Goal: Information Seeking & Learning: Learn about a topic

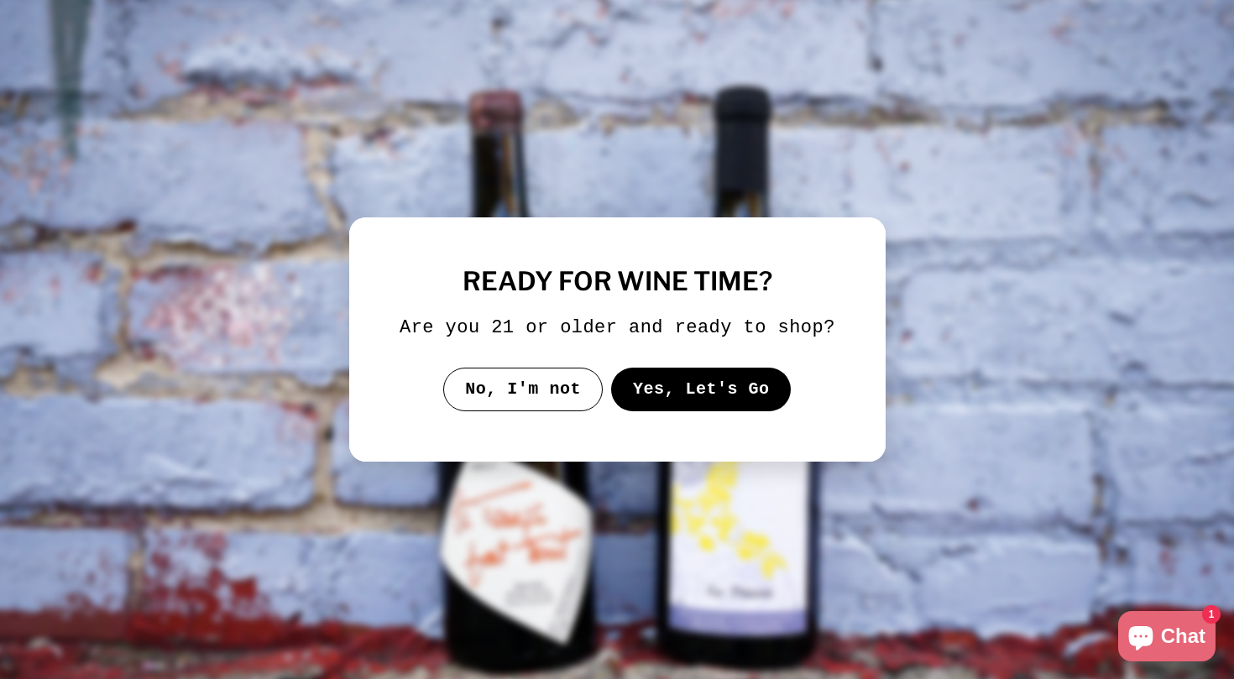
click at [726, 406] on button "Yes, Let's Go" at bounding box center [700, 390] width 181 height 44
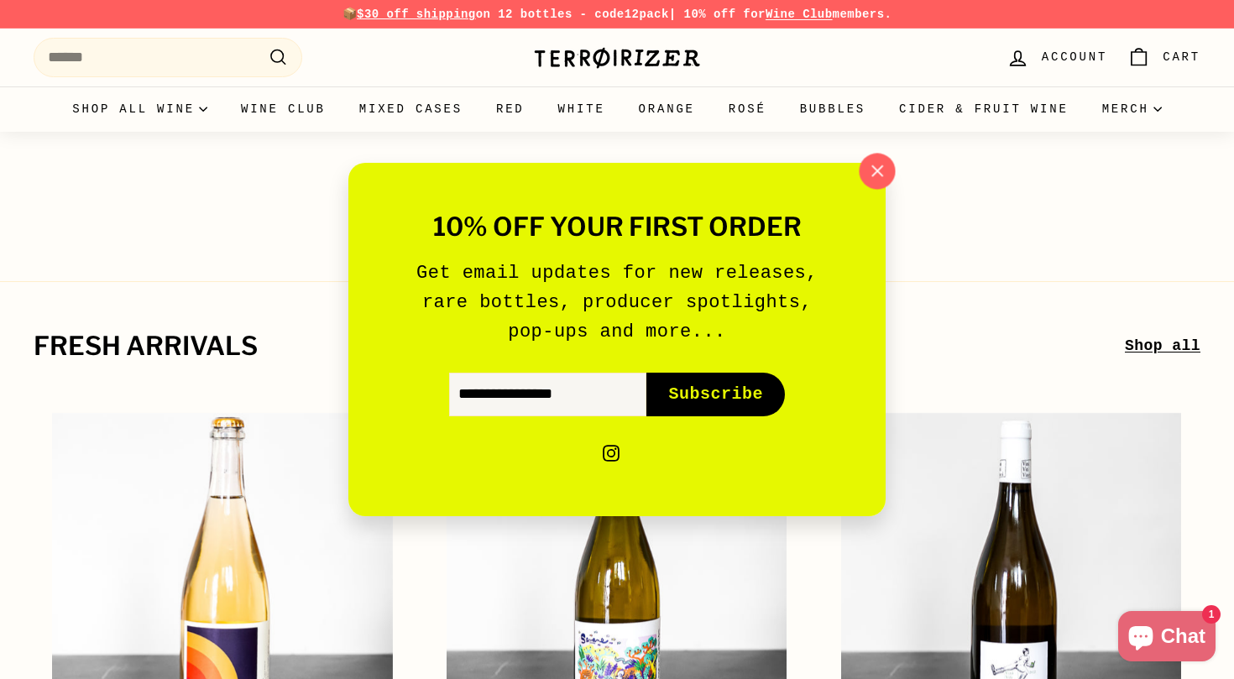
click at [876, 170] on icon "button" at bounding box center [877, 170] width 11 height 11
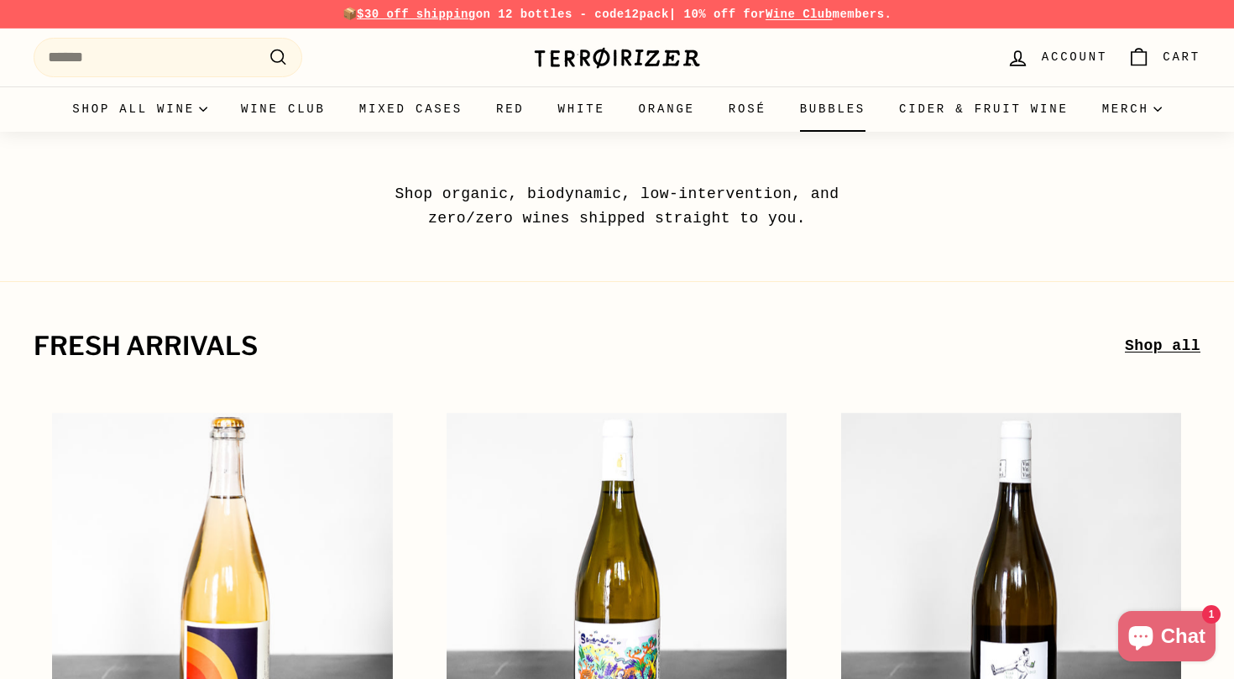
click at [823, 113] on link "Bubbles" at bounding box center [832, 108] width 99 height 45
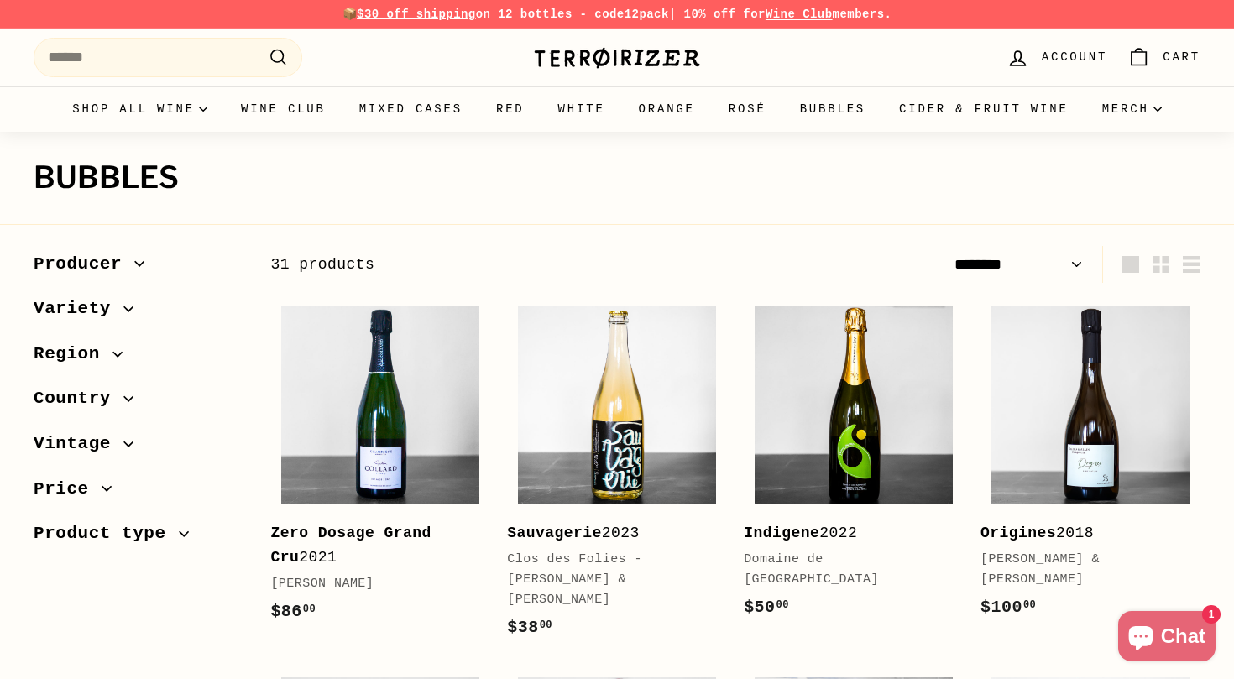
select select "******"
click at [1133, 158] on link "Gift Cards" at bounding box center [1143, 158] width 115 height 36
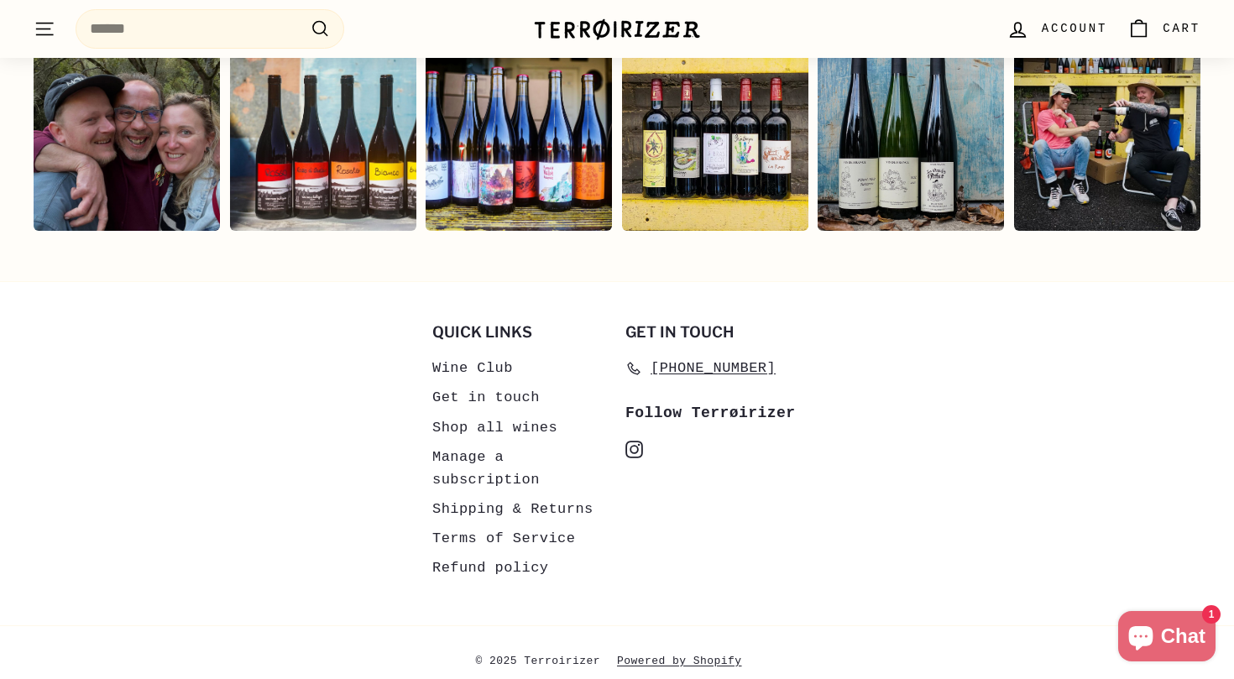
scroll to position [3232, 0]
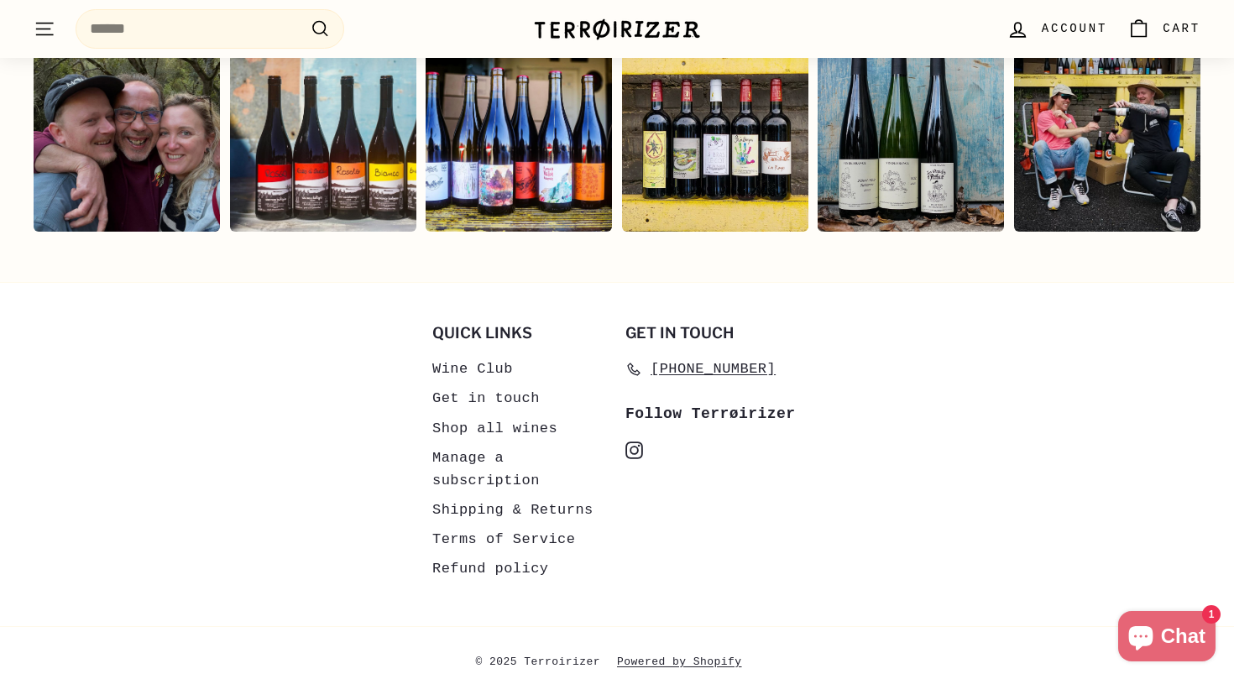
click at [637, 442] on icon "instagram" at bounding box center [635, 451] width 18 height 18
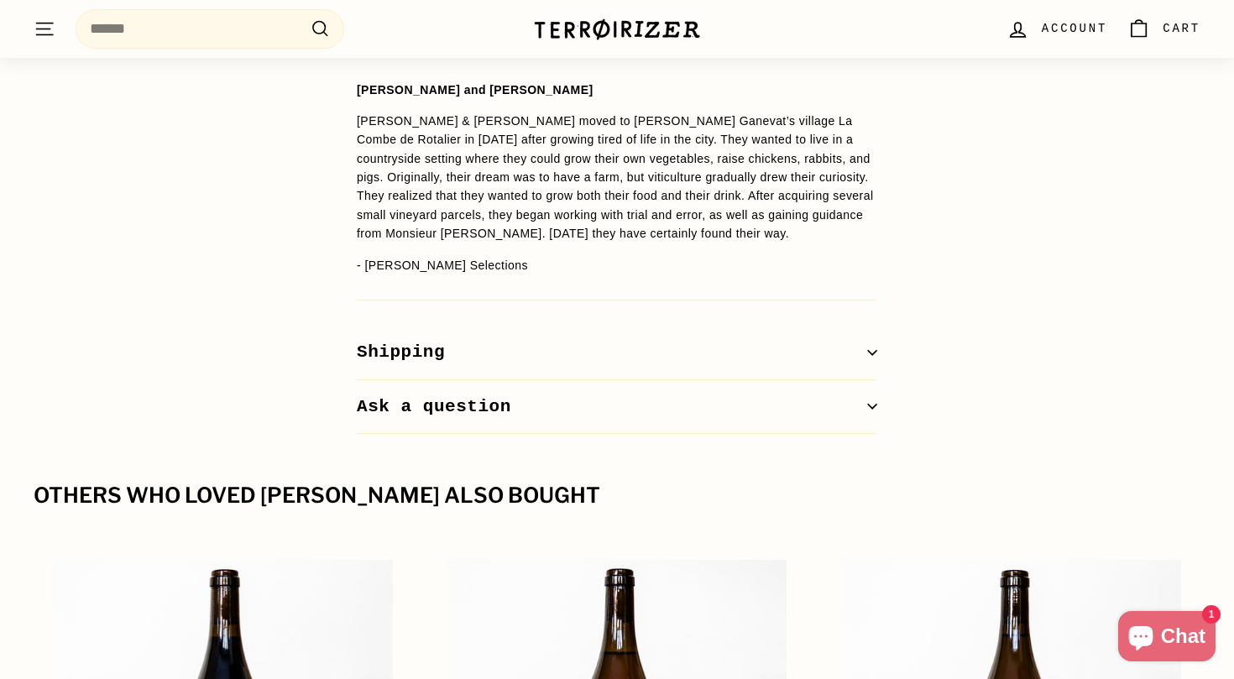
scroll to position [1265, 0]
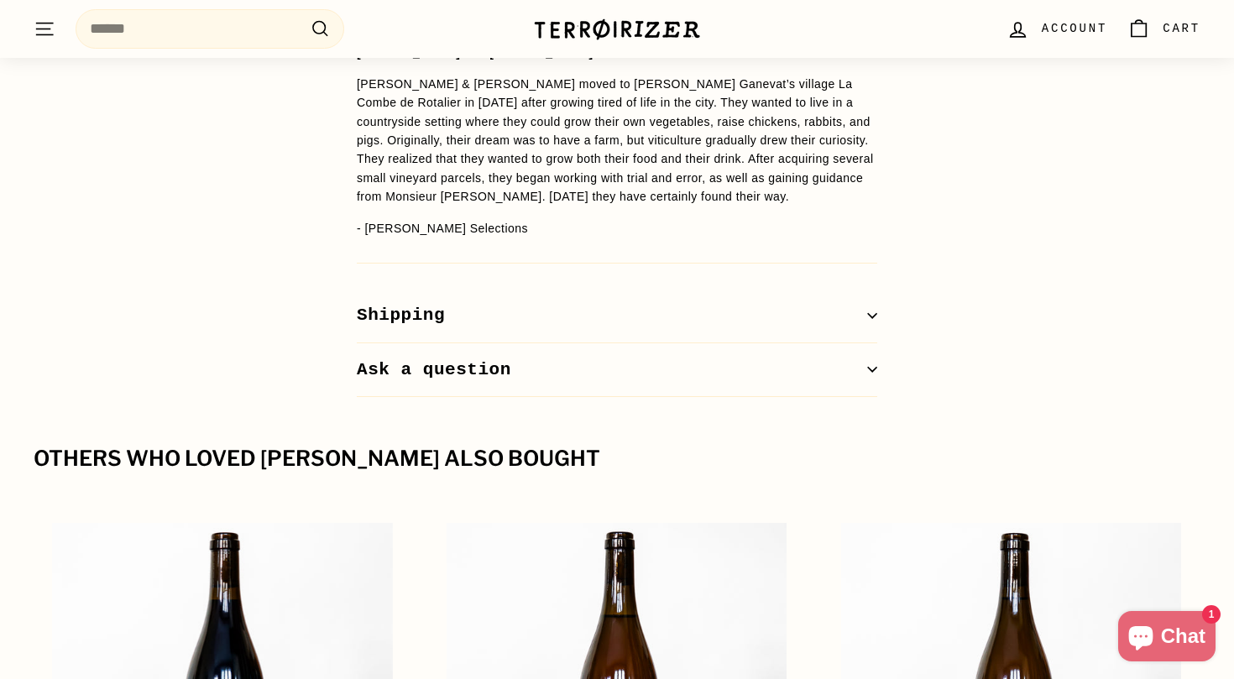
click at [871, 311] on icon "button" at bounding box center [872, 316] width 10 height 10
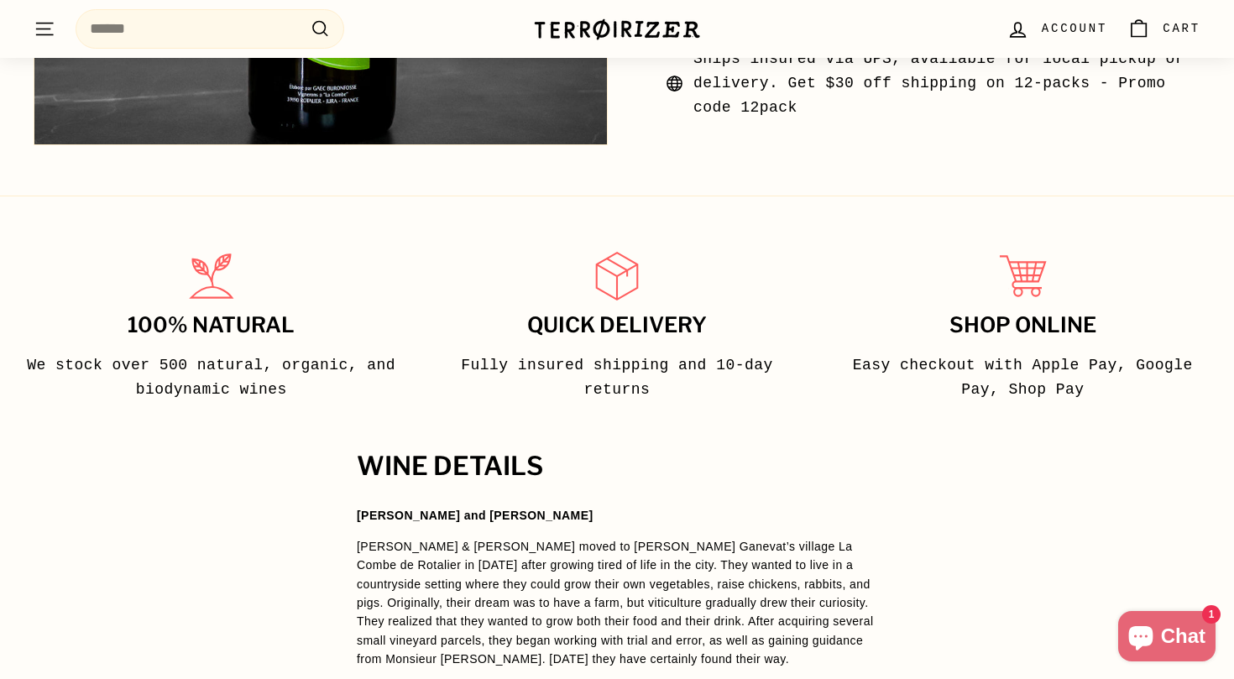
scroll to position [427, 0]
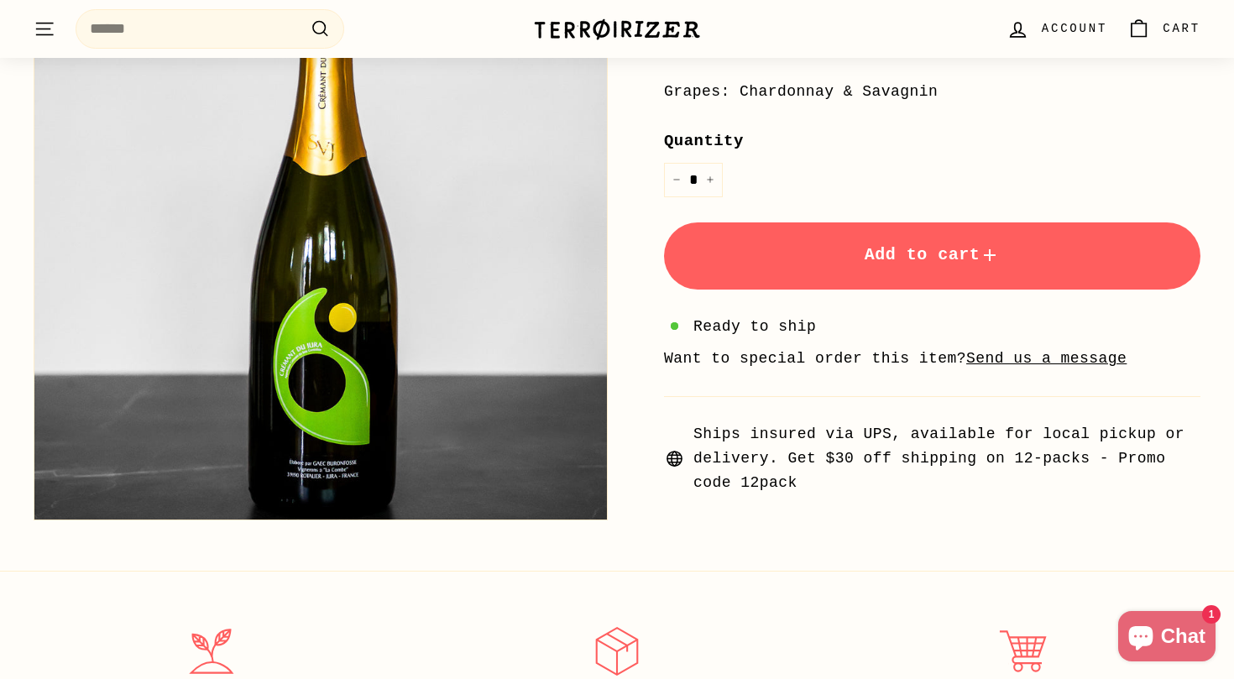
click at [889, 249] on span "Add to cart" at bounding box center [933, 254] width 136 height 19
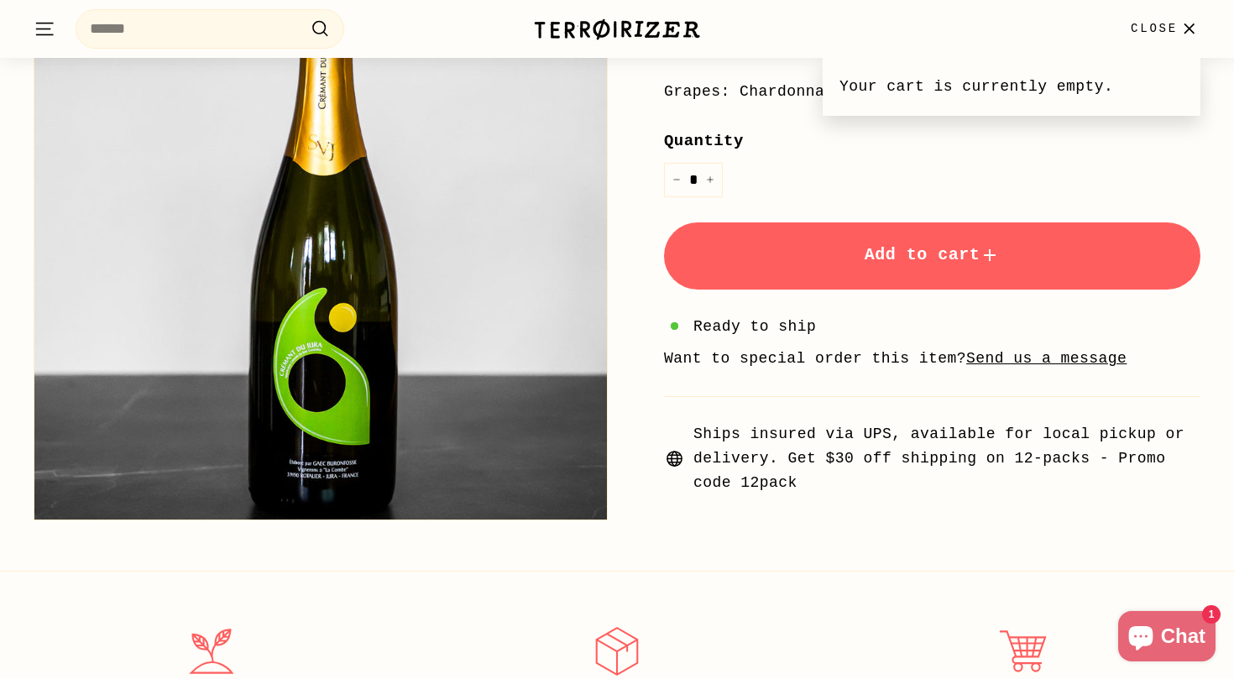
scroll to position [413, 0]
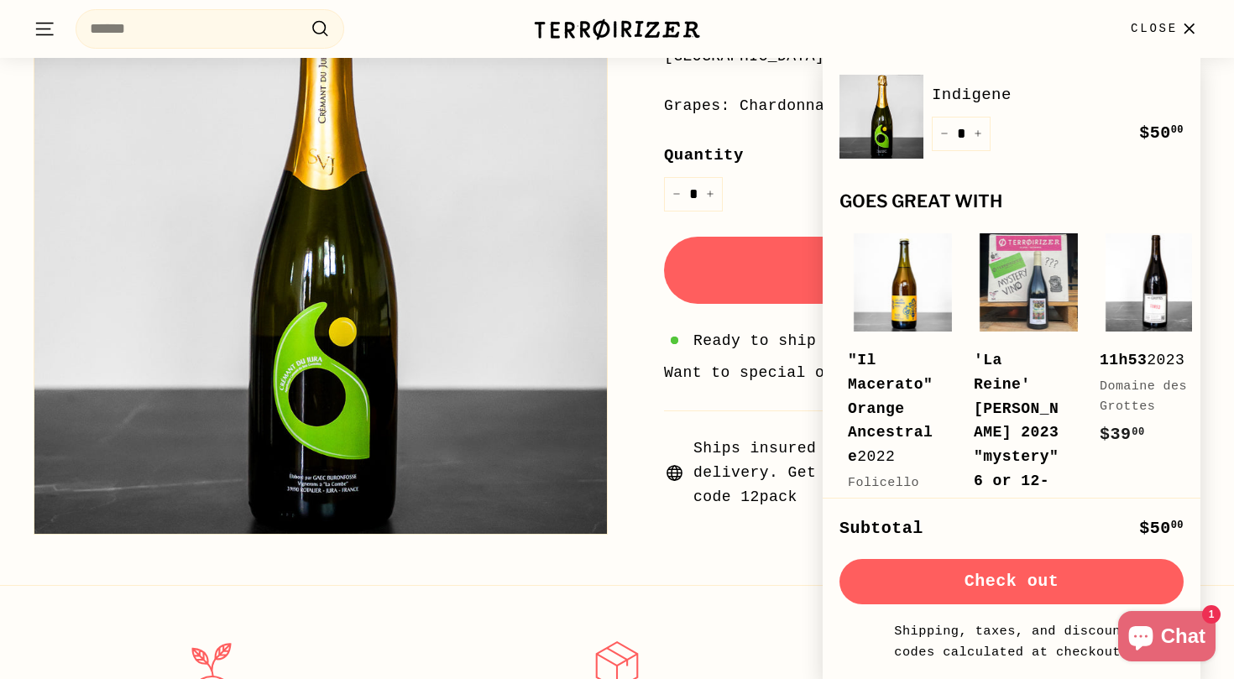
click at [770, 196] on div "Quantity * − +" at bounding box center [932, 177] width 537 height 68
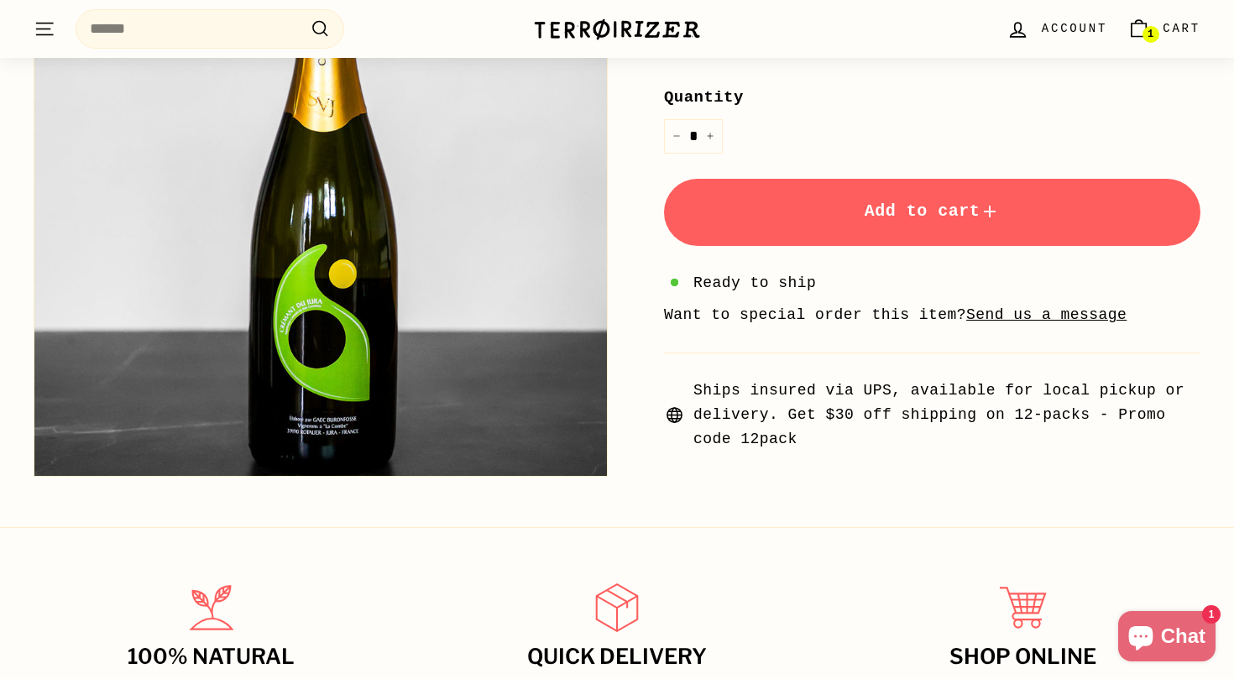
scroll to position [453, 0]
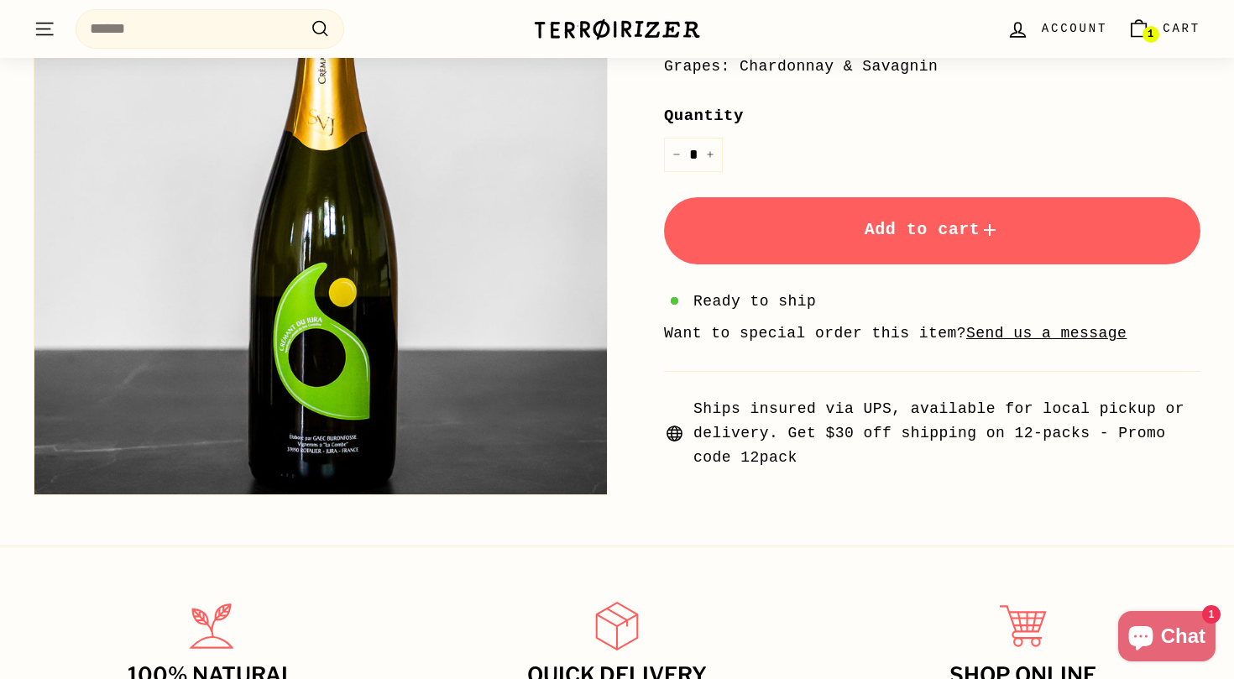
click at [1078, 327] on u "Send us a message" at bounding box center [1046, 333] width 160 height 17
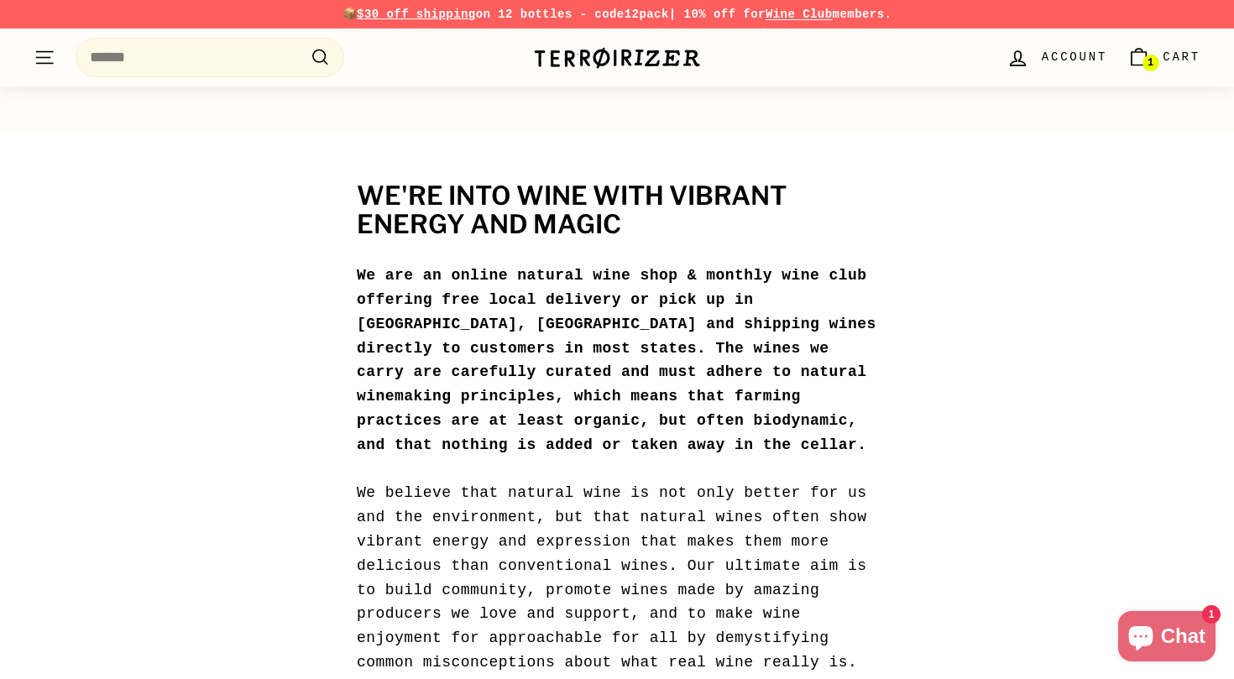
scroll to position [1346, 0]
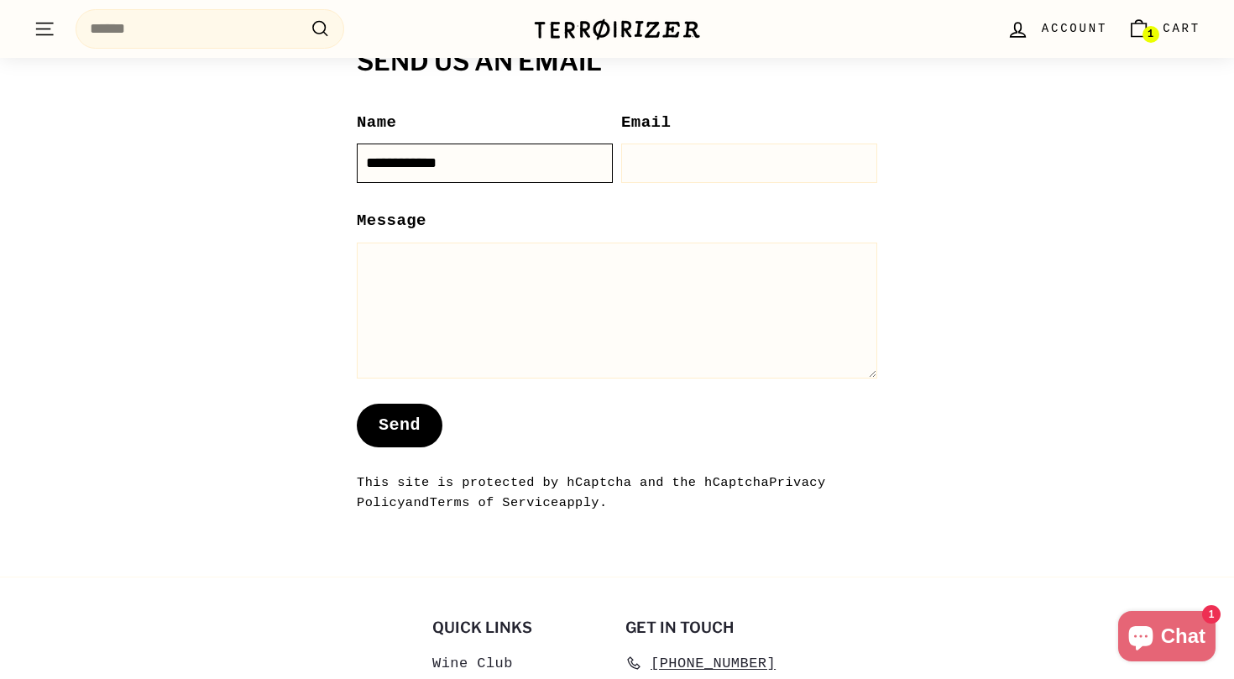
type input "**********"
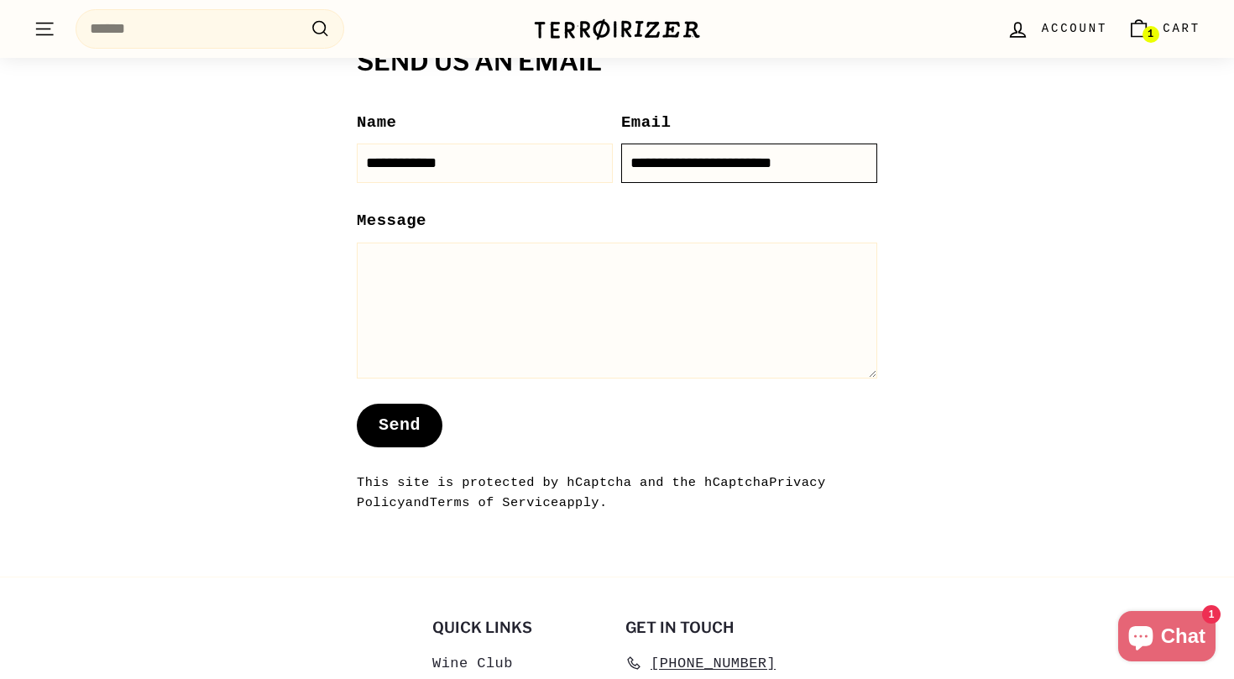
type input "**********"
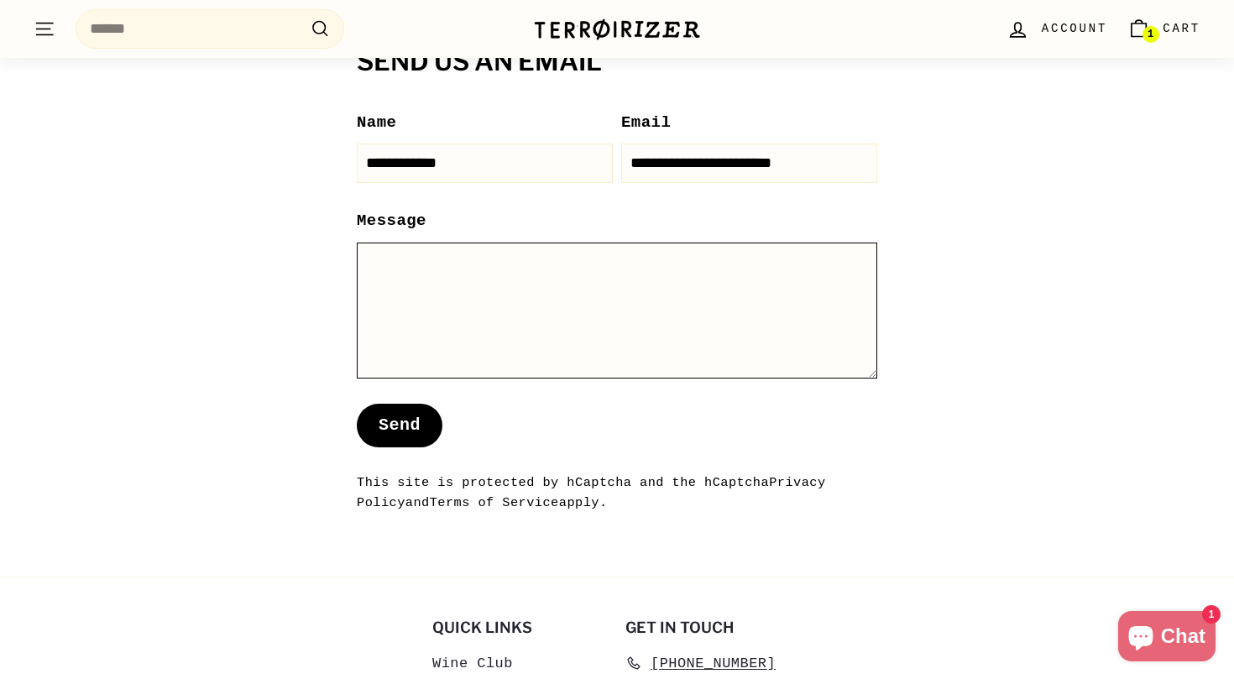
click at [418, 312] on textarea "Message" at bounding box center [617, 311] width 521 height 136
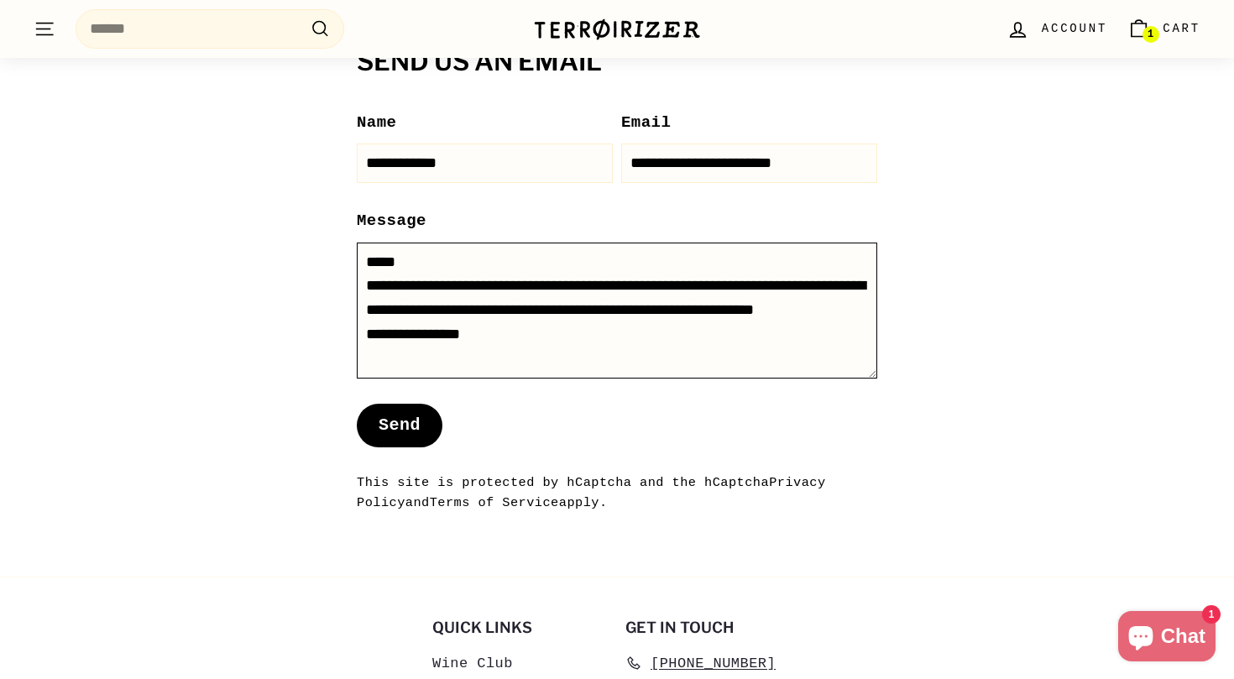
scroll to position [10, 0]
type textarea "**********"
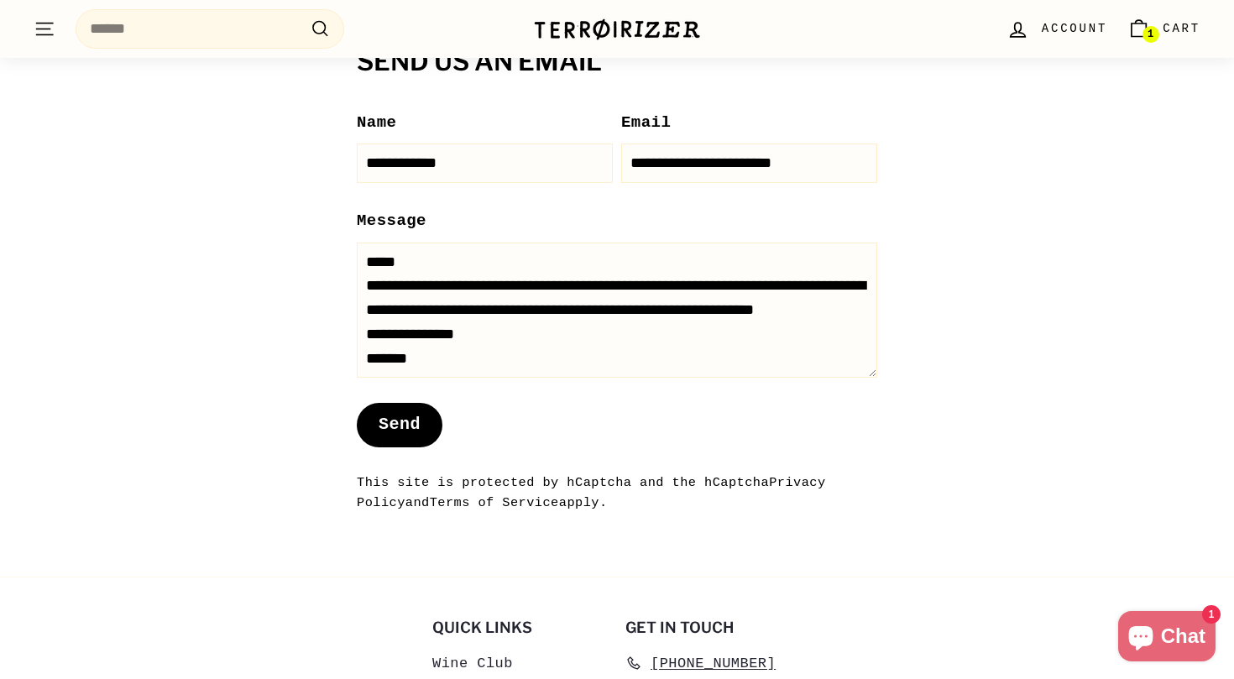
click at [416, 416] on button "Send" at bounding box center [400, 425] width 86 height 44
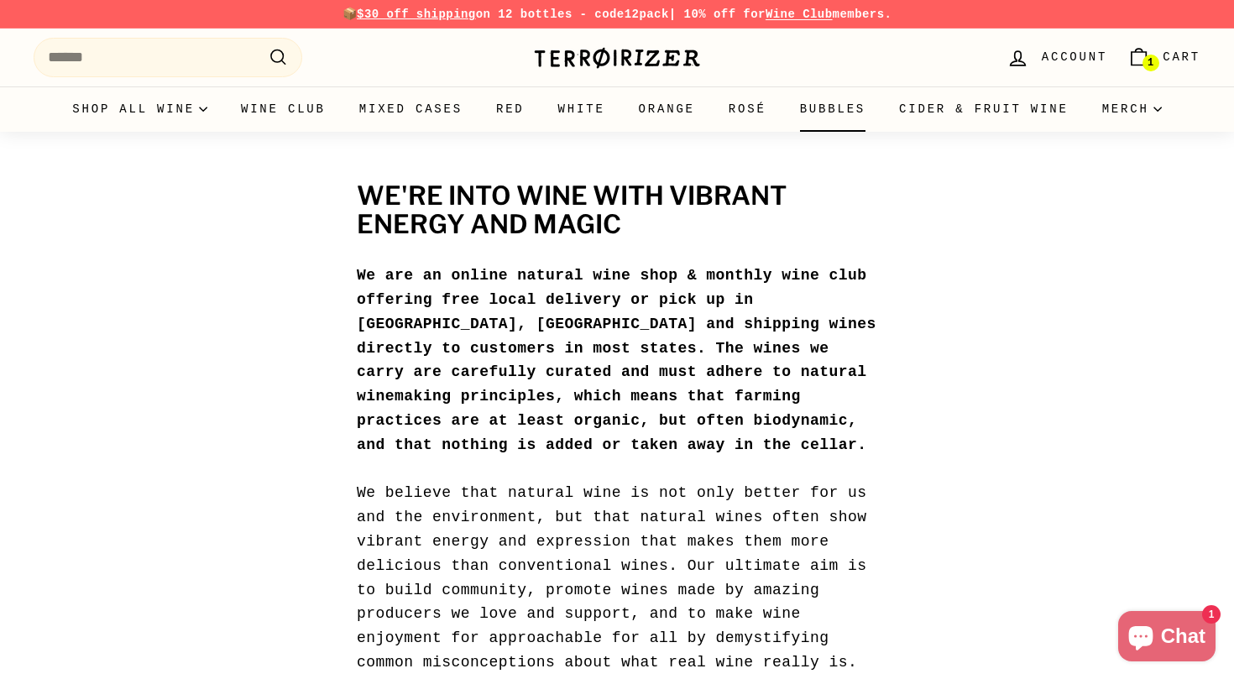
click at [844, 109] on link "Bubbles" at bounding box center [832, 108] width 99 height 45
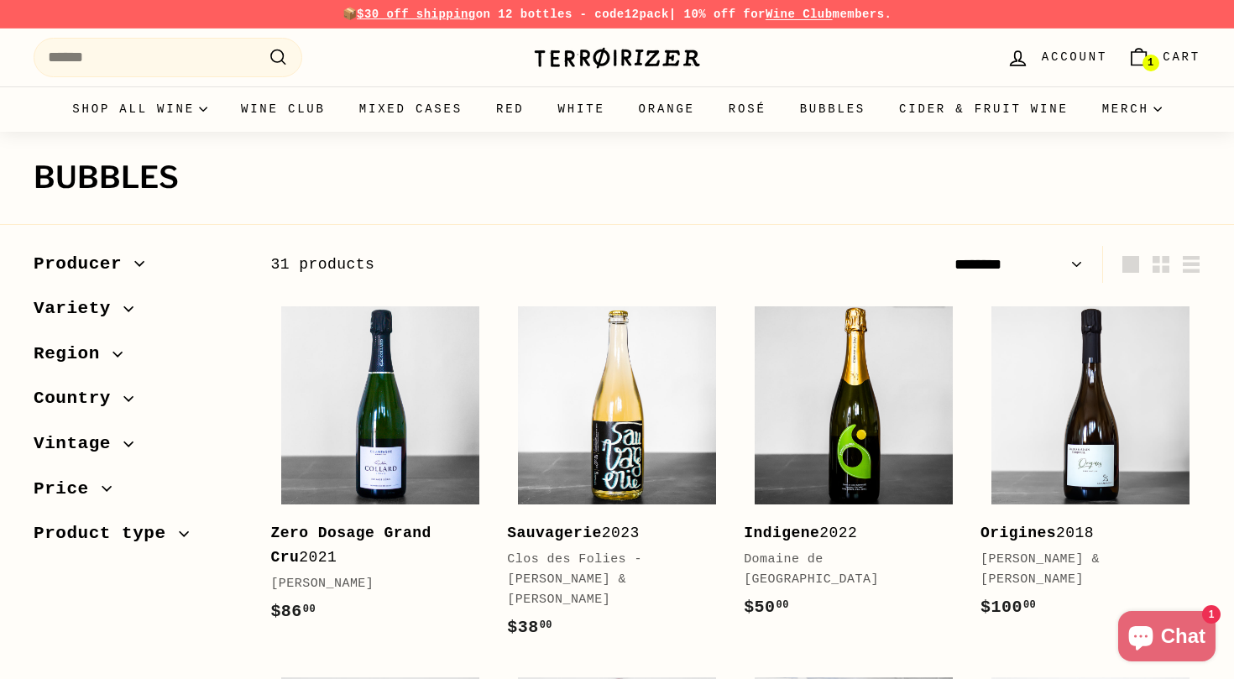
select select "******"
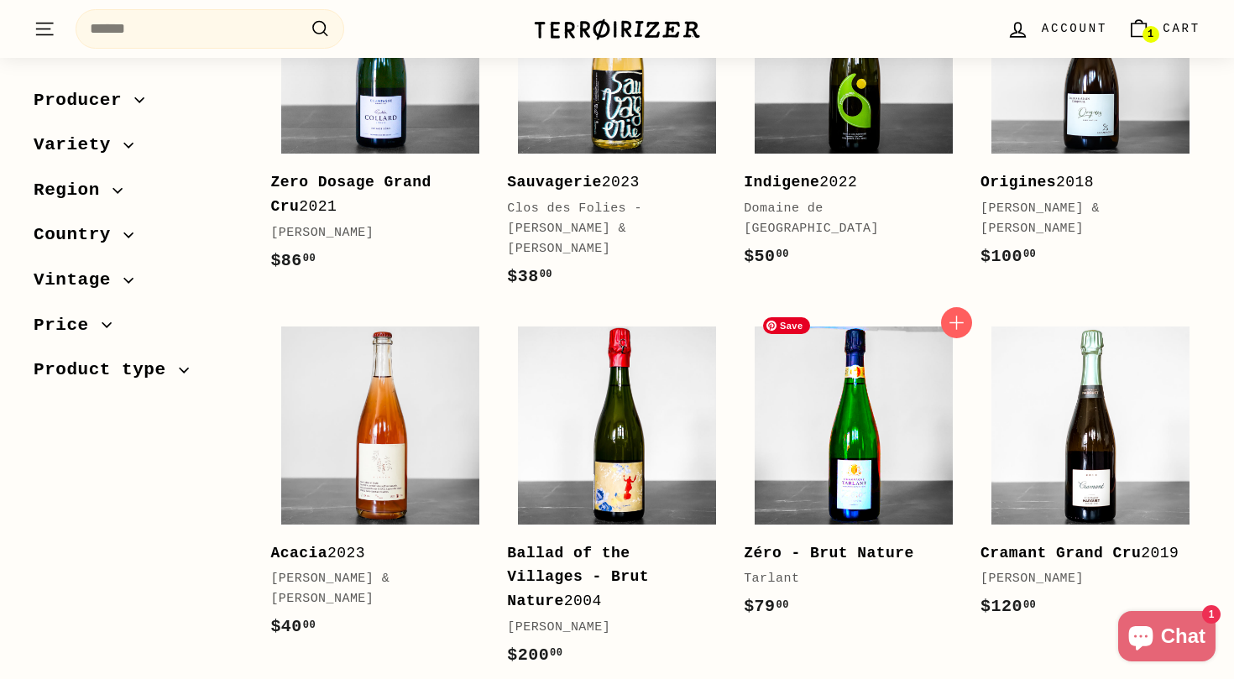
scroll to position [156, 0]
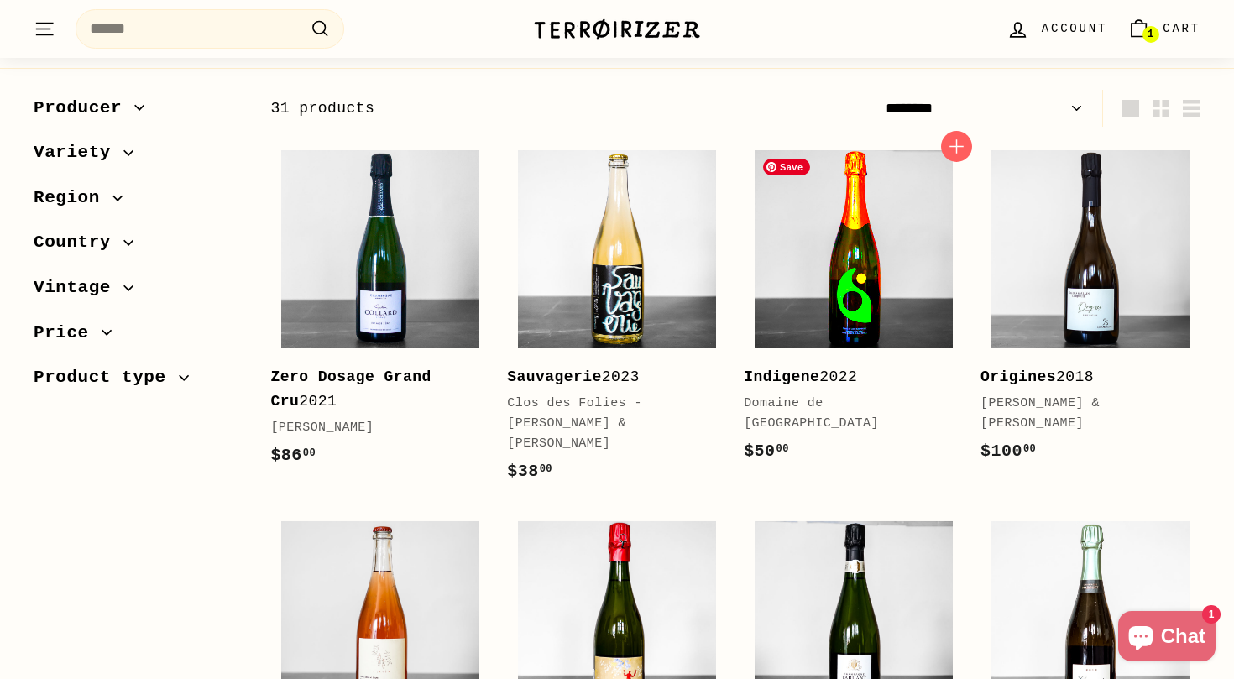
click at [837, 297] on img at bounding box center [854, 249] width 198 height 198
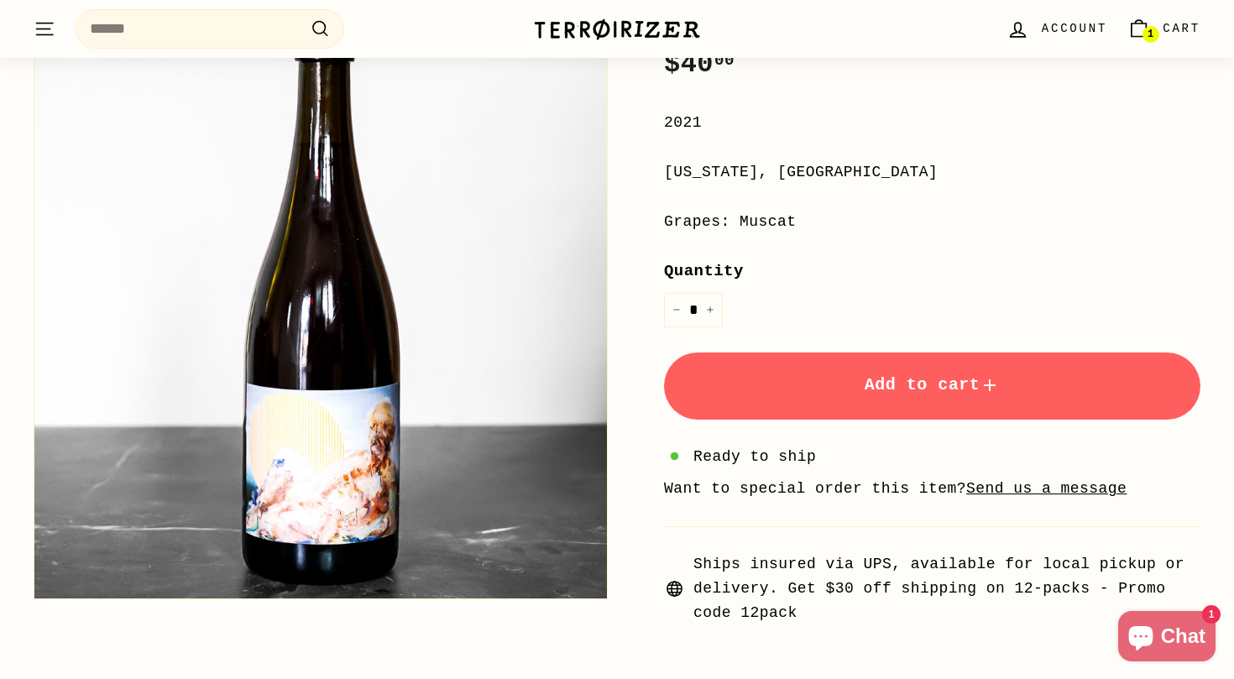
scroll to position [125, 0]
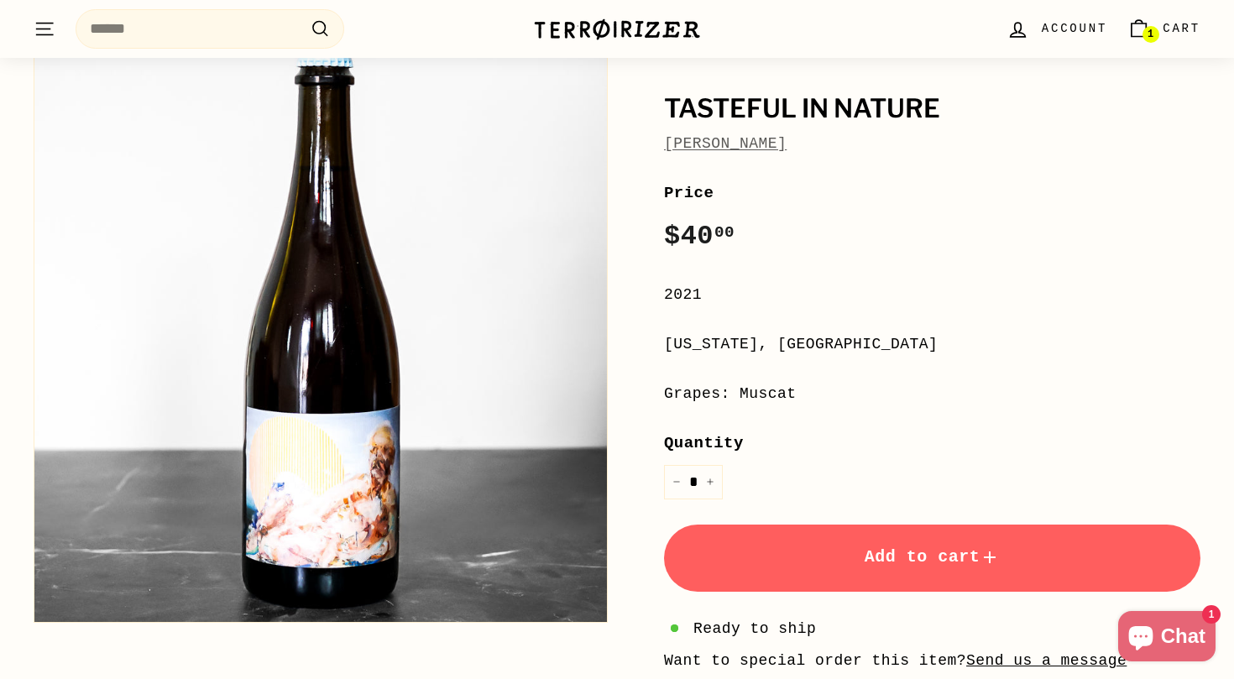
click at [762, 145] on link "Ruth Lewandowski" at bounding box center [725, 143] width 123 height 17
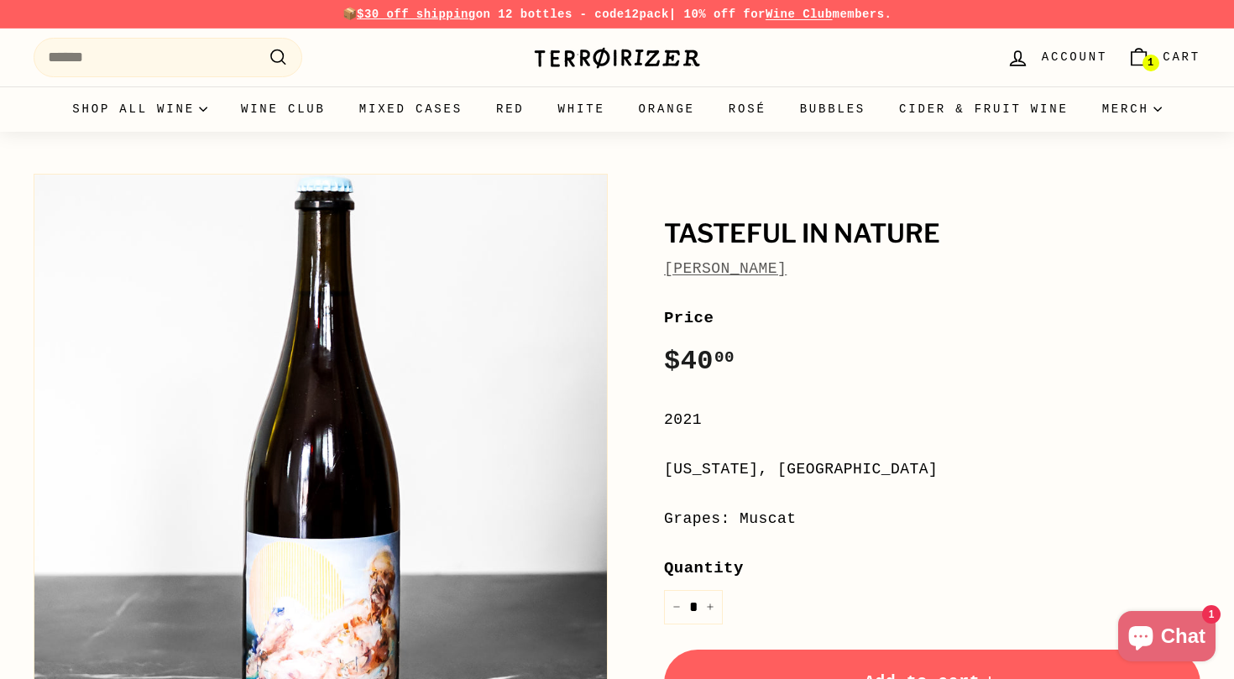
scroll to position [0, 0]
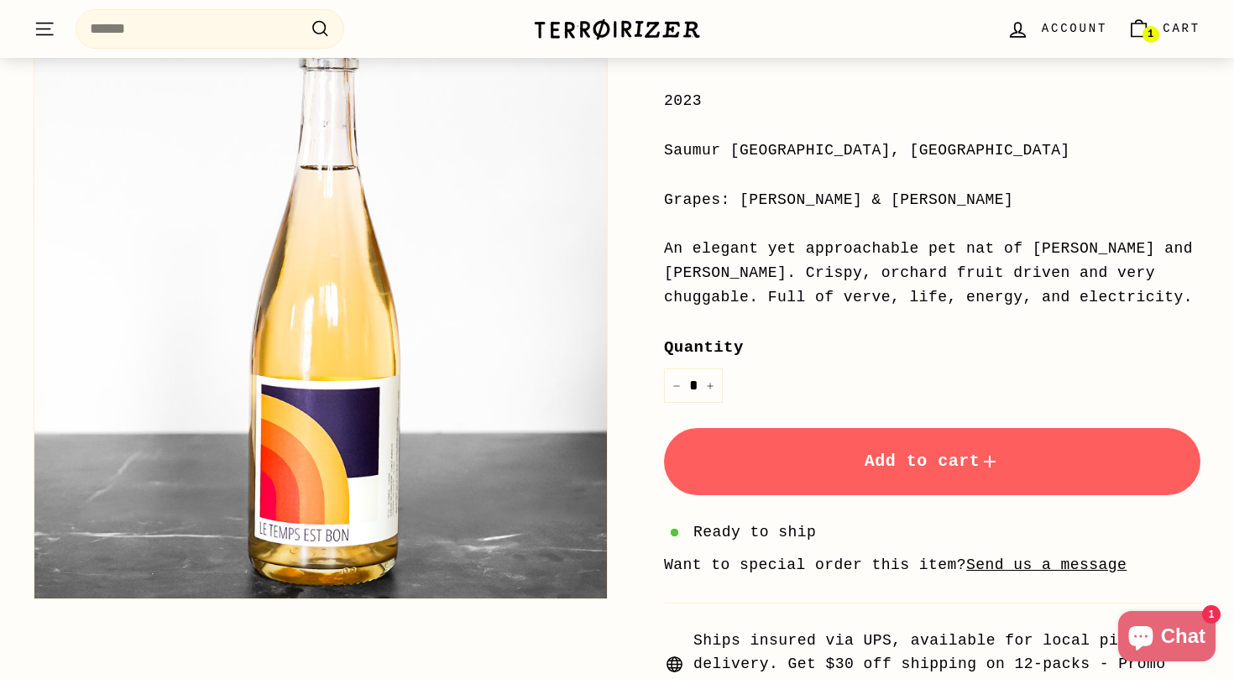
scroll to position [385, 0]
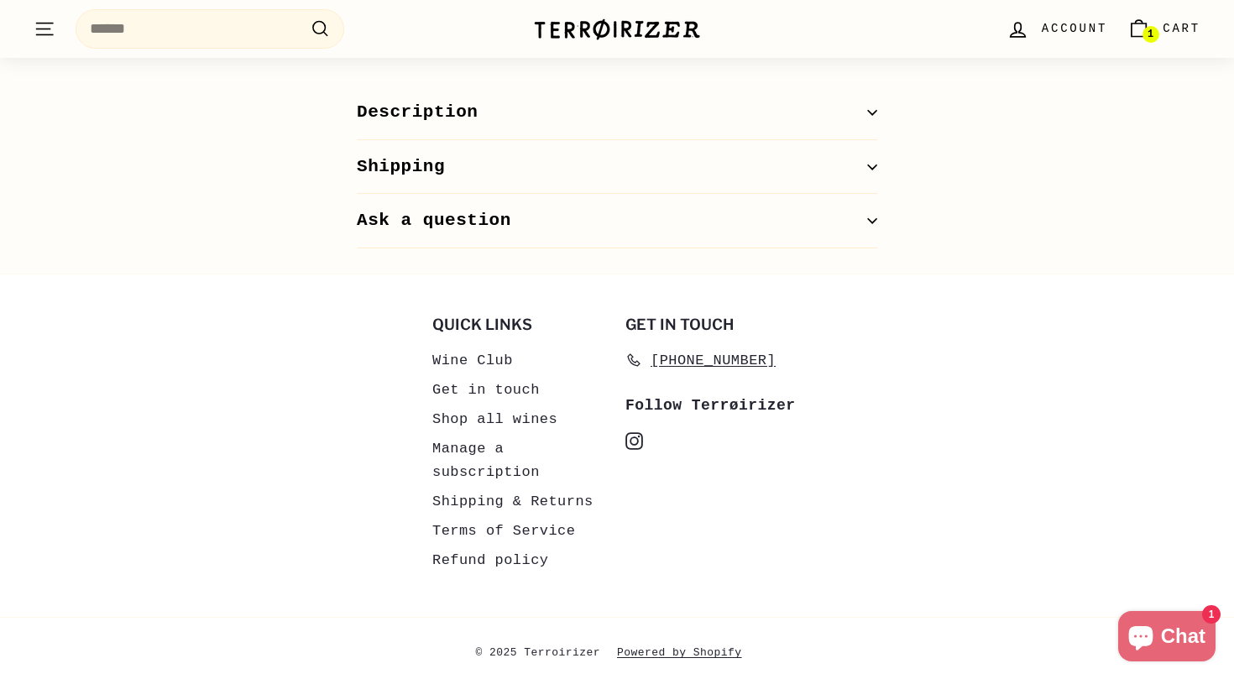
scroll to position [789, 0]
click at [631, 437] on icon at bounding box center [635, 442] width 10 height 10
